Goal: Navigation & Orientation: Find specific page/section

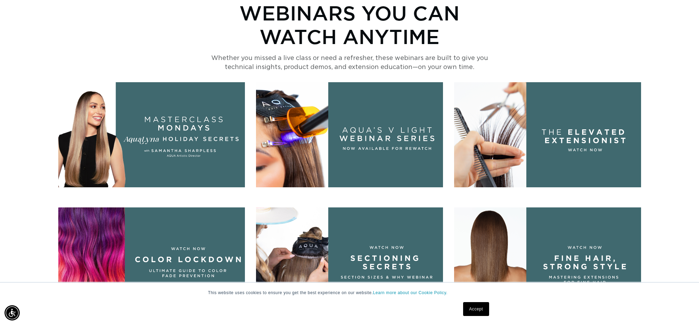
scroll to position [351, 0]
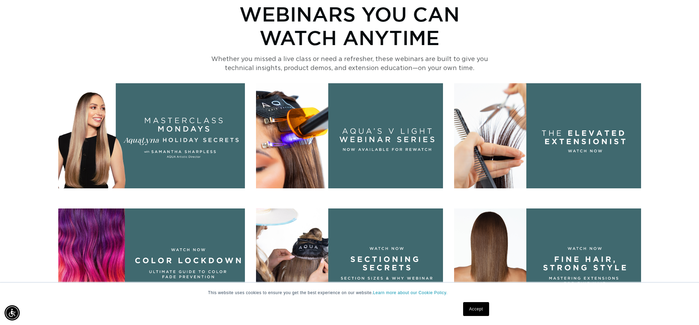
click at [565, 153] on img at bounding box center [547, 135] width 187 height 105
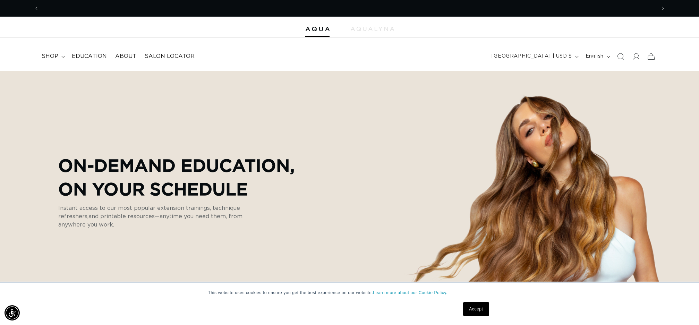
scroll to position [0, 0]
click at [161, 56] on span "Salon Locator" at bounding box center [170, 56] width 50 height 7
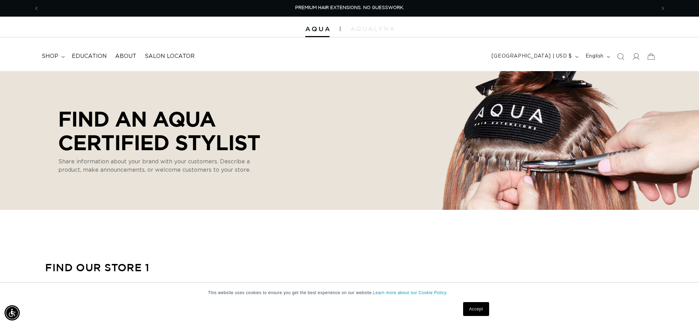
select select "m"
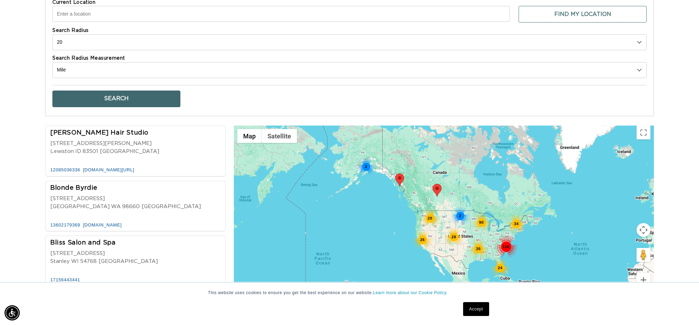
scroll to position [301, 0]
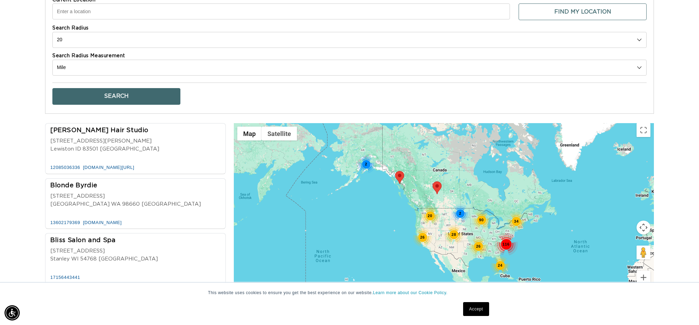
click at [128, 92] on button "Search" at bounding box center [116, 96] width 128 height 17
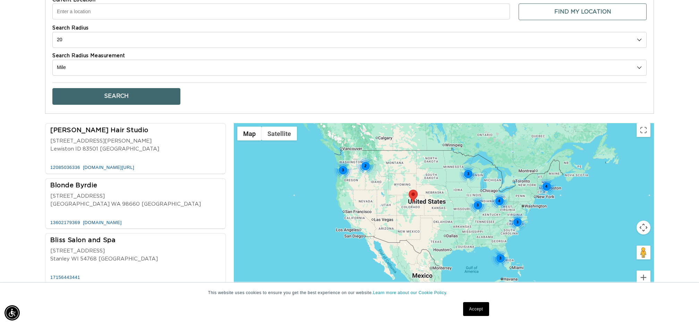
scroll to position [0, 617]
click at [133, 95] on button "Search" at bounding box center [116, 96] width 128 height 17
click at [518, 223] on div "3" at bounding box center [517, 222] width 18 height 18
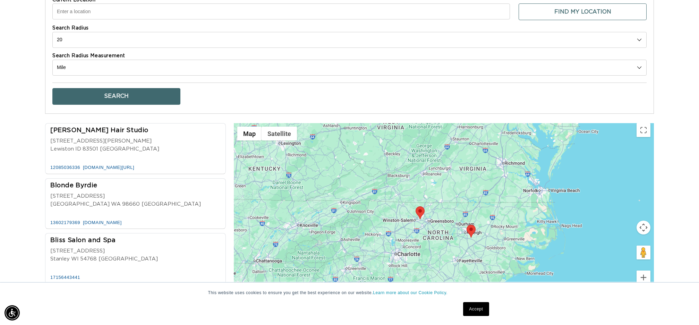
scroll to position [0, 0]
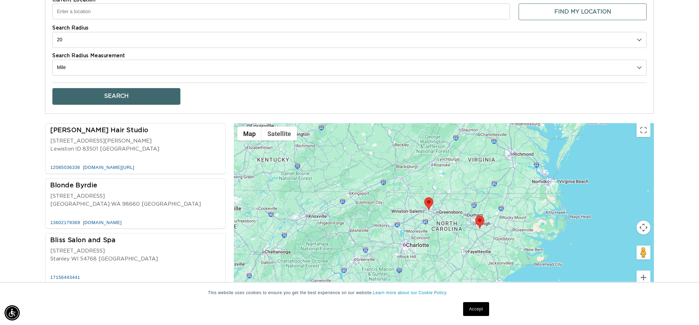
drag, startPoint x: 473, startPoint y: 253, endPoint x: 498, endPoint y: 197, distance: 60.9
click at [498, 197] on div at bounding box center [444, 215] width 420 height 184
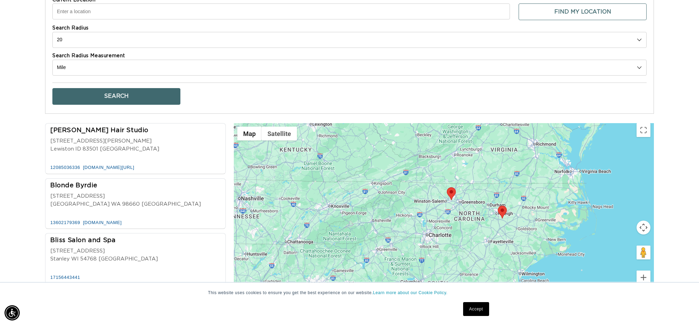
drag, startPoint x: 440, startPoint y: 241, endPoint x: 464, endPoint y: 231, distance: 25.7
click at [464, 231] on div at bounding box center [444, 215] width 420 height 184
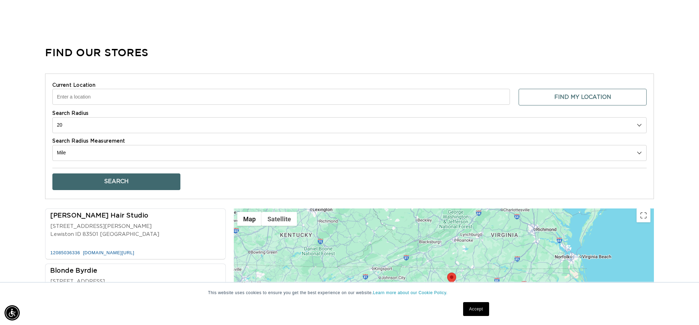
scroll to position [215, 0]
click at [135, 97] on input "Current Location" at bounding box center [281, 97] width 458 height 16
click at [580, 98] on button "Find My Location" at bounding box center [583, 97] width 128 height 17
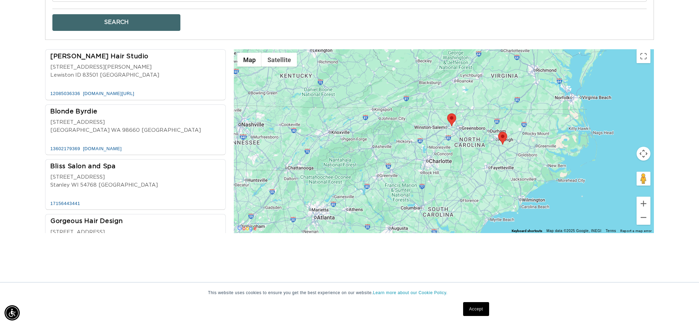
scroll to position [376, 0]
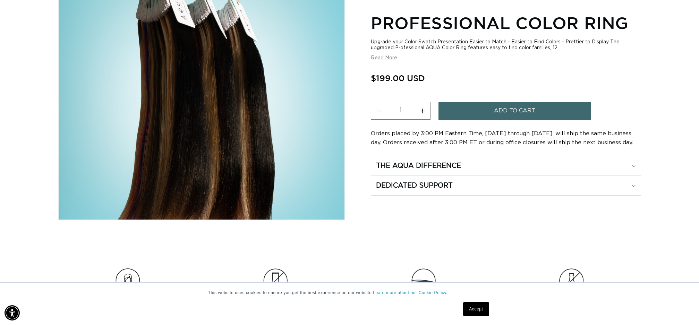
scroll to position [0, 1234]
click at [635, 165] on icon at bounding box center [633, 166] width 3 height 2
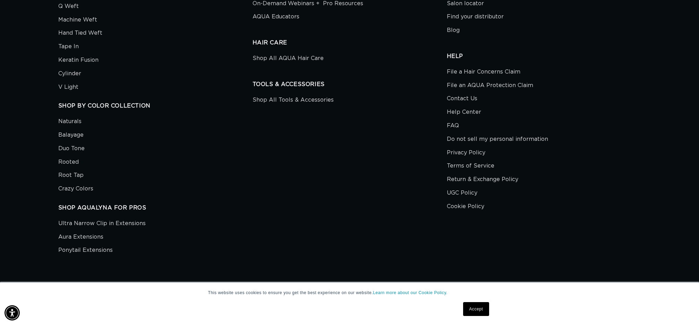
scroll to position [0, 0]
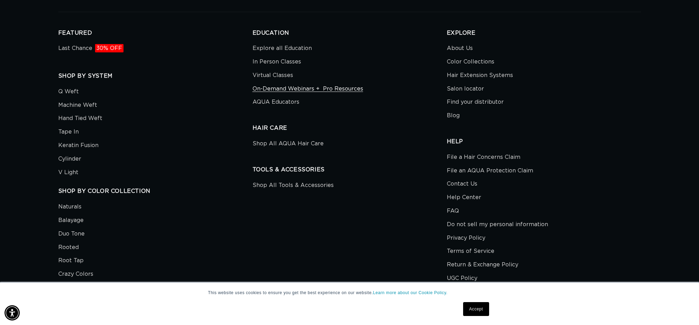
click at [265, 91] on link "On-Demand Webinars +  Pro Resources" at bounding box center [308, 89] width 111 height 14
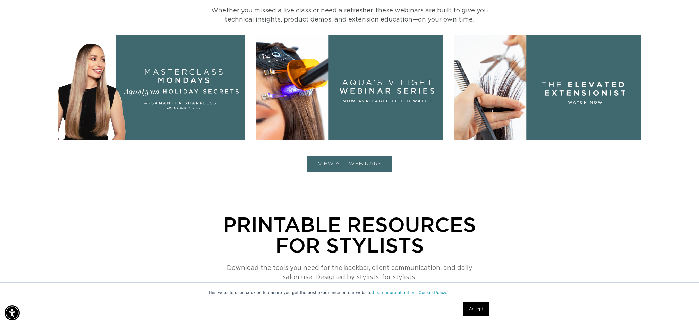
click at [348, 164] on button "VIEW ALL WEBINARS" at bounding box center [349, 164] width 84 height 16
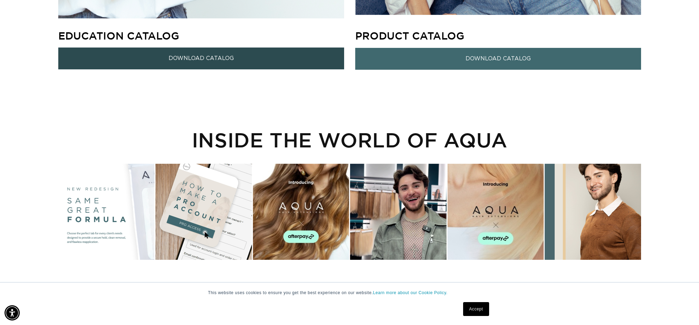
click at [206, 60] on link "Download Catalog" at bounding box center [201, 59] width 286 height 22
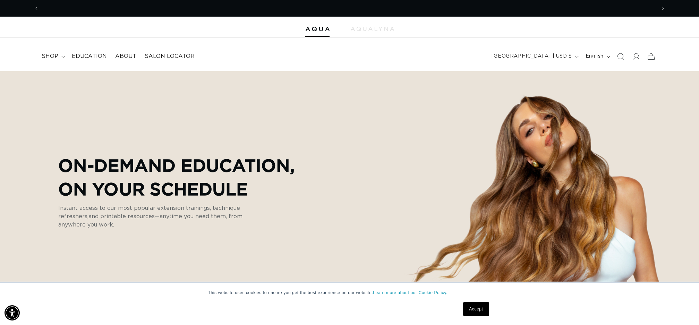
scroll to position [0, 617]
click at [86, 55] on span "Education" at bounding box center [89, 56] width 35 height 7
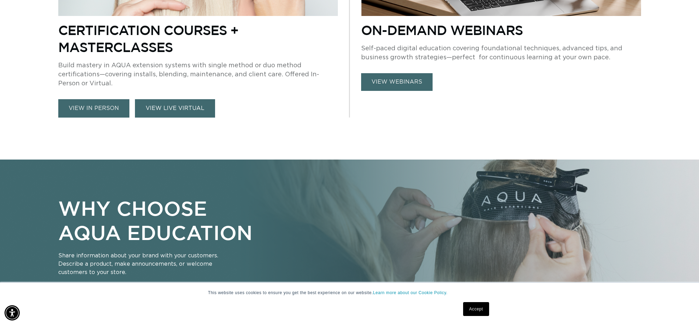
click at [148, 111] on link "VIEW LIVE VIRTUAL" at bounding box center [175, 108] width 80 height 18
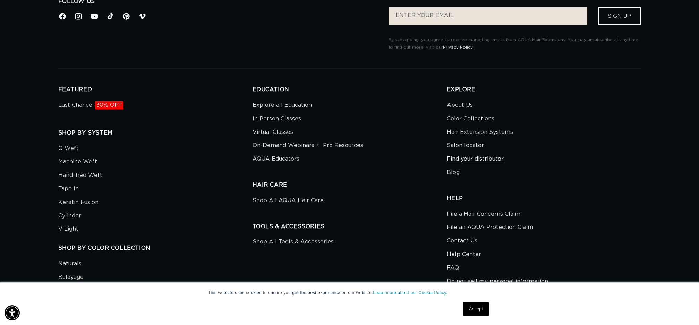
click at [475, 158] on link "Find your distributor" at bounding box center [475, 159] width 57 height 14
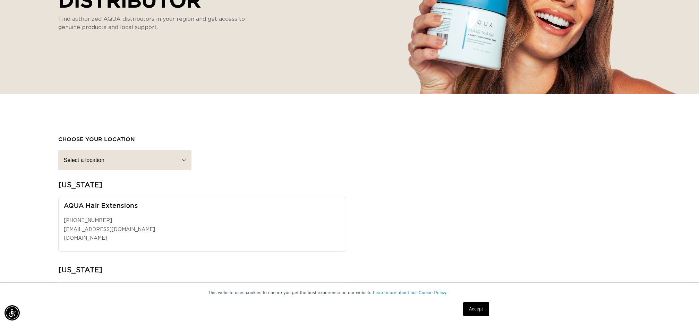
scroll to position [188, 0]
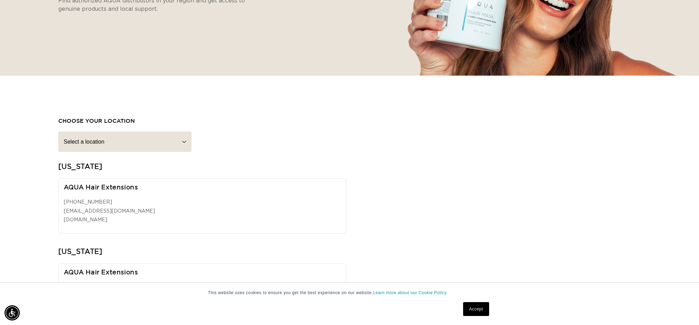
click at [147, 146] on select "Select a location [US_STATE] [US_STATE] [US_STATE] [US_STATE] [US_STATE] [GEOGR…" at bounding box center [124, 142] width 133 height 20
select select "north-carolina"
